Goal: Task Accomplishment & Management: Use online tool/utility

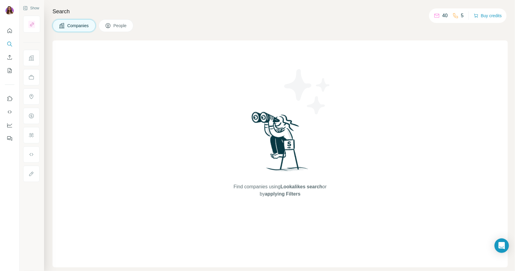
click at [435, 15] on icon at bounding box center [437, 15] width 5 height 2
click at [10, 34] on button "Quick start" at bounding box center [10, 30] width 10 height 11
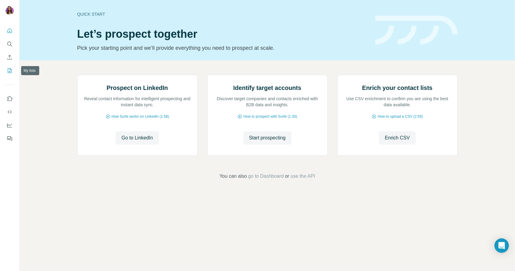
click at [8, 67] on button "My lists" at bounding box center [10, 70] width 10 height 11
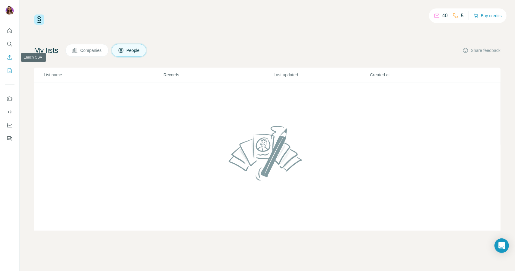
click at [14, 54] on button "Enrich CSV" at bounding box center [10, 57] width 10 height 11
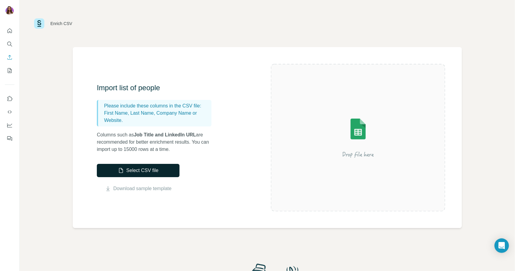
click at [132, 172] on button "Select CSV file" at bounding box center [138, 170] width 83 height 13
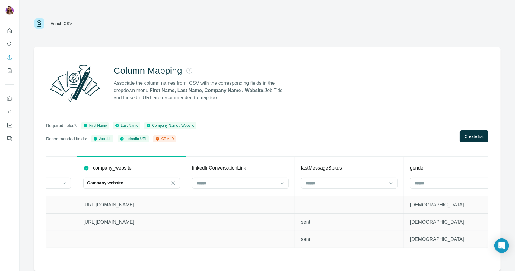
scroll to position [0, 3259]
